Goal: Task Accomplishment & Management: Complete application form

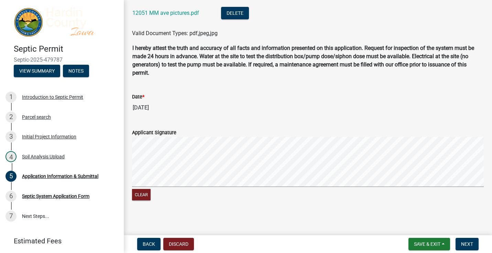
scroll to position [634, 0]
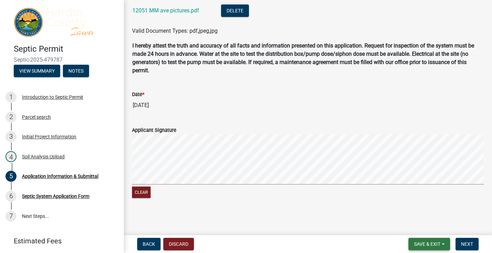
click at [439, 245] on span "Save & Exit" at bounding box center [427, 244] width 26 height 6
click at [467, 213] on main "Application Information & Submittal share Share Building Type: * New Existing P…" at bounding box center [308, 116] width 368 height 232
click at [467, 247] on button "Next" at bounding box center [467, 244] width 23 height 12
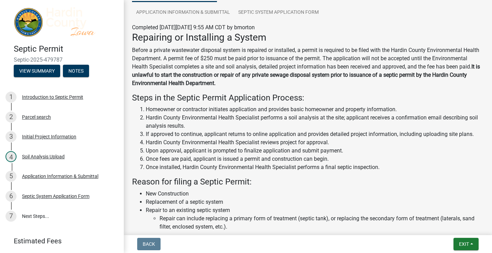
scroll to position [0, 0]
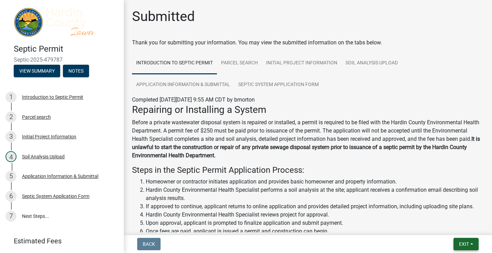
click at [468, 245] on span "Exit" at bounding box center [464, 244] width 10 height 6
click at [461, 225] on button "Save & Exit" at bounding box center [451, 226] width 55 height 17
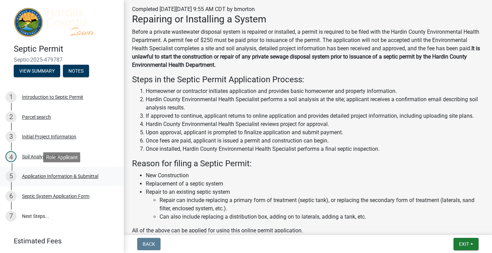
click at [81, 174] on div "Application Information & Submittal" at bounding box center [60, 176] width 76 height 5
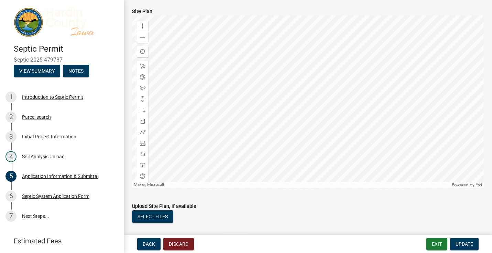
scroll to position [413, 0]
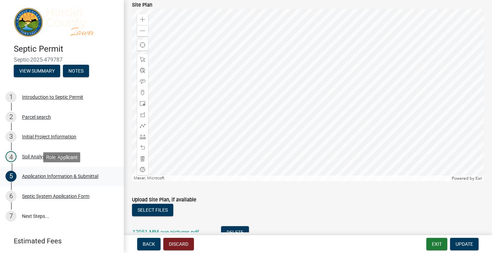
click at [53, 174] on div "Application Information & Submittal" at bounding box center [60, 176] width 76 height 5
click at [47, 194] on div "Septic System Application Form" at bounding box center [55, 196] width 67 height 5
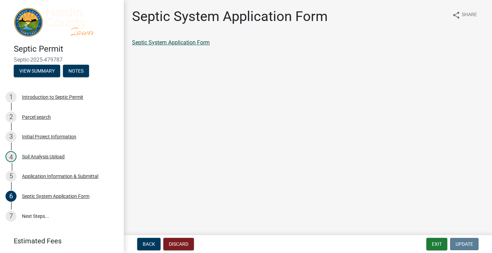
click at [165, 44] on link "Septic System Application Form" at bounding box center [171, 42] width 78 height 7
click at [44, 215] on link "7 Next Steps..." at bounding box center [62, 216] width 124 height 20
click at [39, 216] on link "7 Next Steps..." at bounding box center [62, 216] width 124 height 20
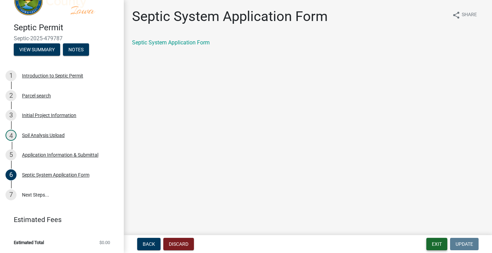
click at [439, 239] on button "Exit" at bounding box center [437, 244] width 21 height 12
